Goal: Navigation & Orientation: Find specific page/section

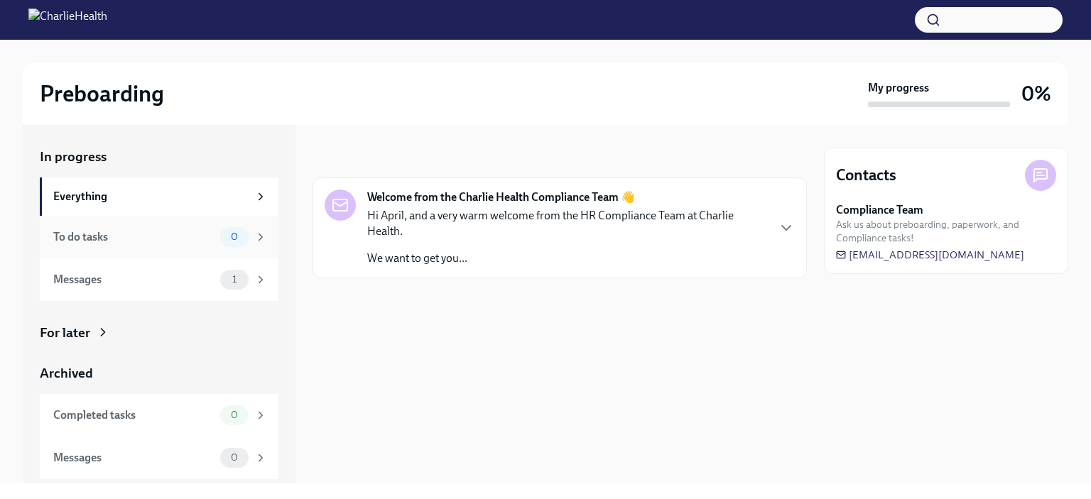
click at [151, 229] on div "To do tasks" at bounding box center [133, 237] width 161 height 16
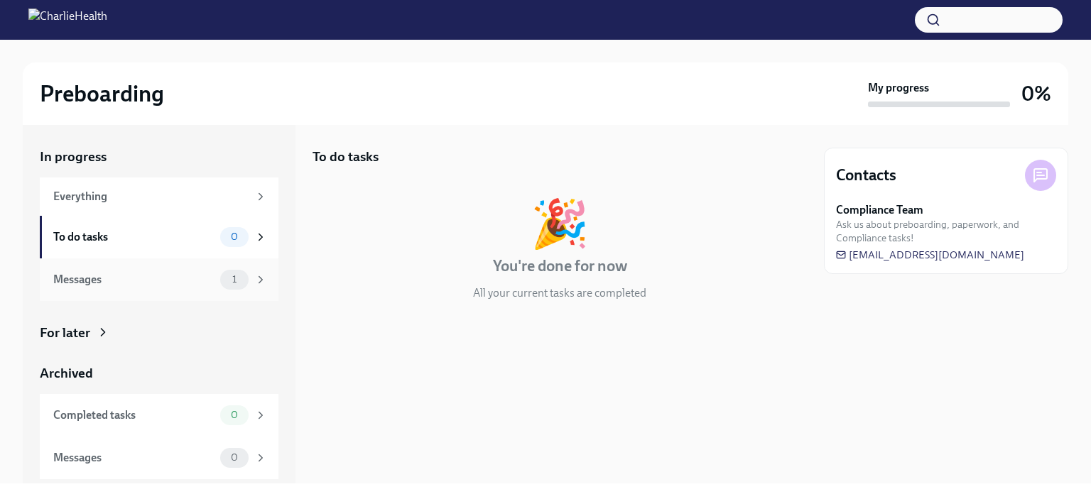
click at [202, 278] on div "Messages" at bounding box center [133, 280] width 161 height 16
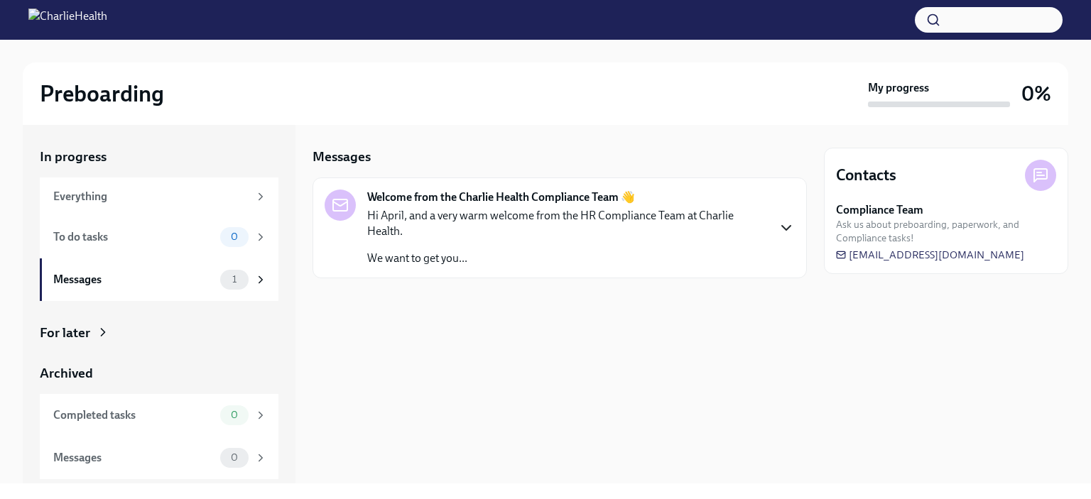
click at [788, 228] on icon "button" at bounding box center [786, 228] width 9 height 4
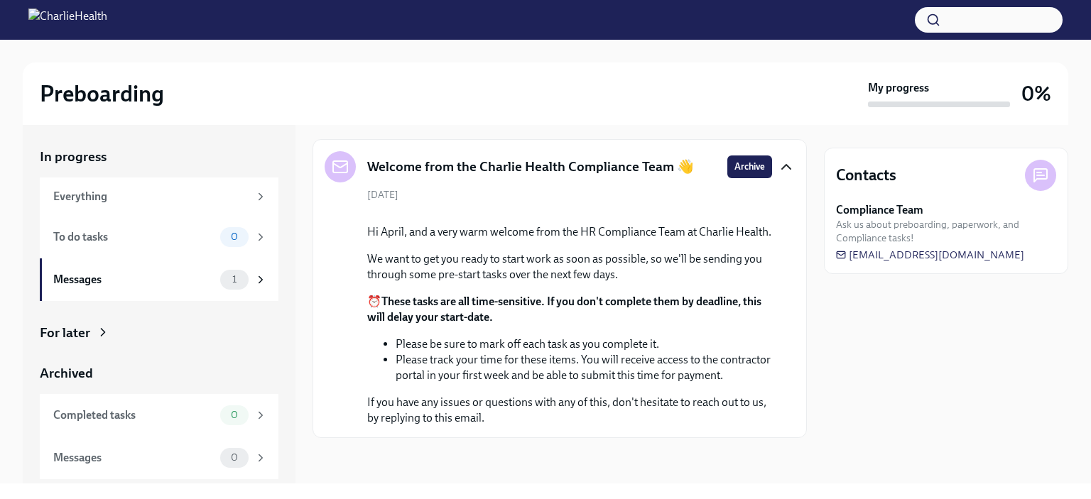
scroll to position [182, 0]
click at [234, 425] on div "0" at bounding box center [234, 416] width 28 height 20
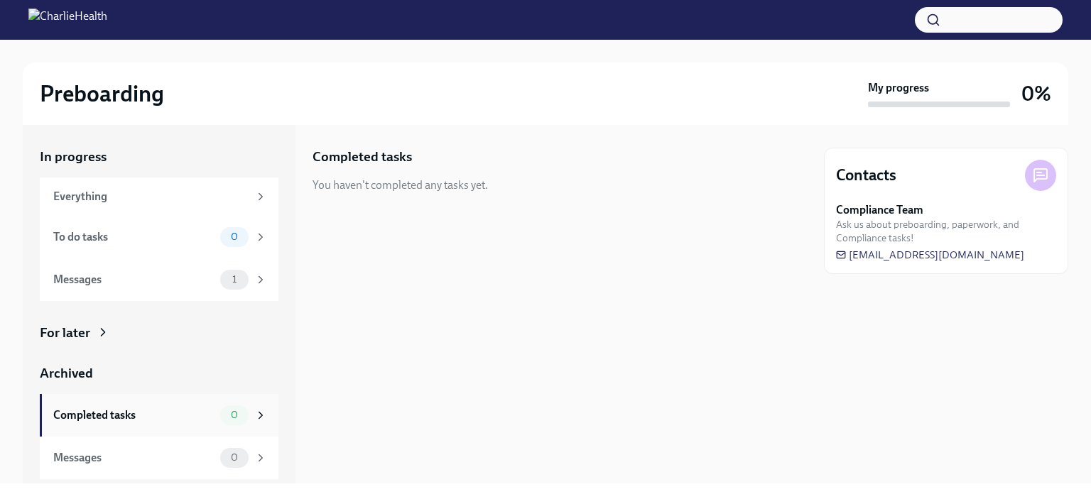
click at [234, 425] on div "0" at bounding box center [234, 416] width 28 height 20
click at [100, 206] on div "Everything" at bounding box center [159, 197] width 239 height 38
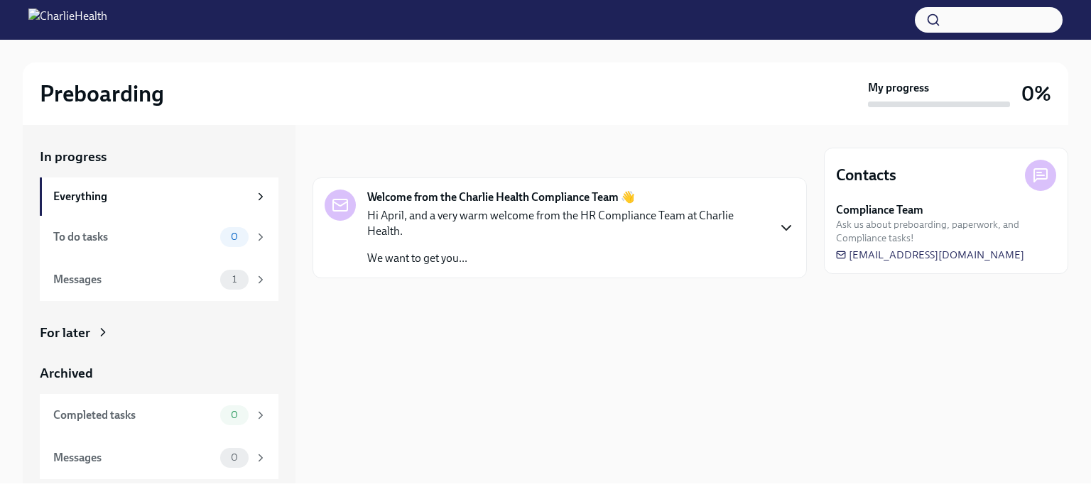
click at [791, 224] on icon "button" at bounding box center [786, 227] width 17 height 17
